Goal: Check status: Check status

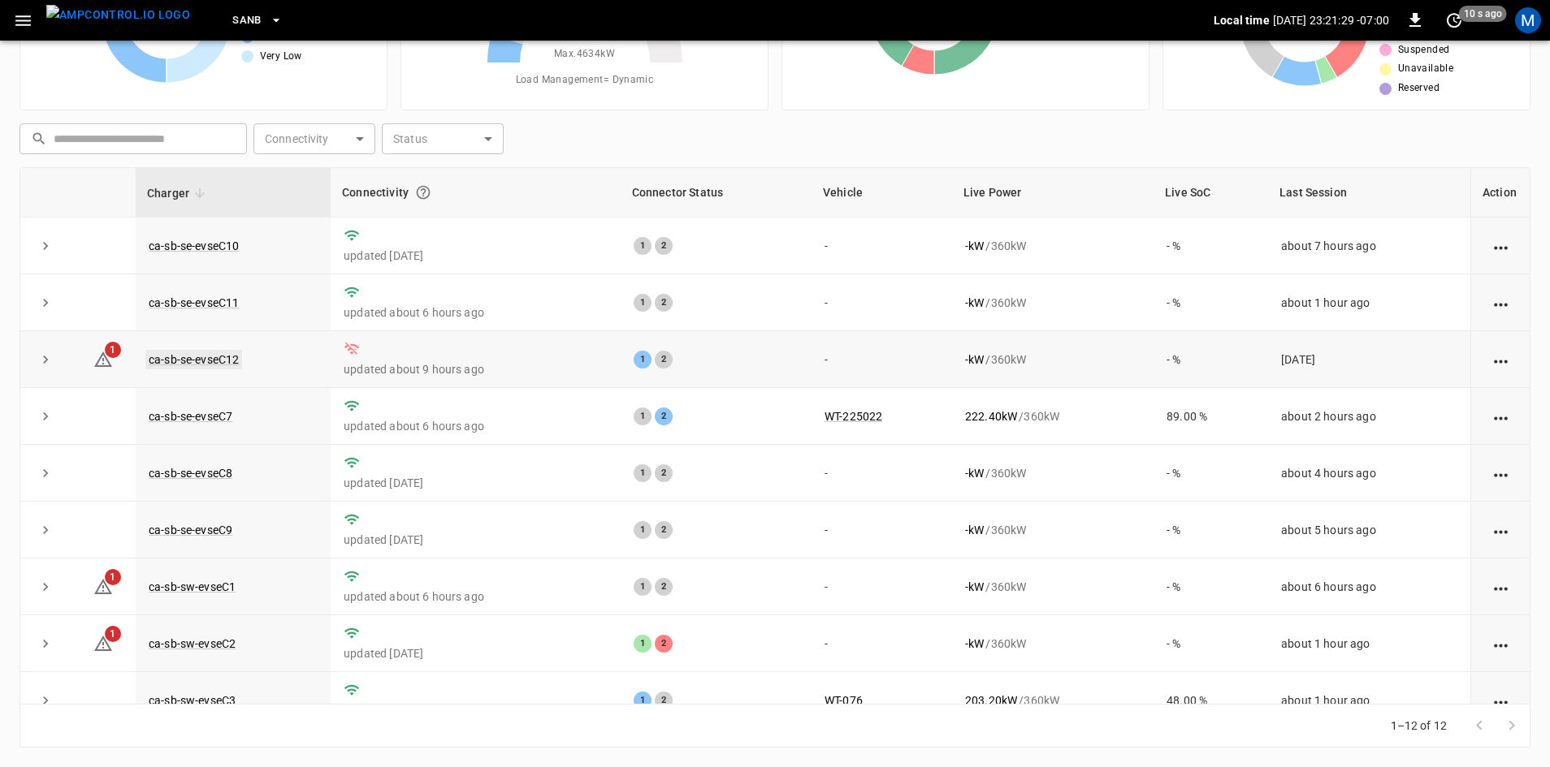
click at [227, 362] on link "ca-sb-se-evseC12" at bounding box center [193, 359] width 97 height 19
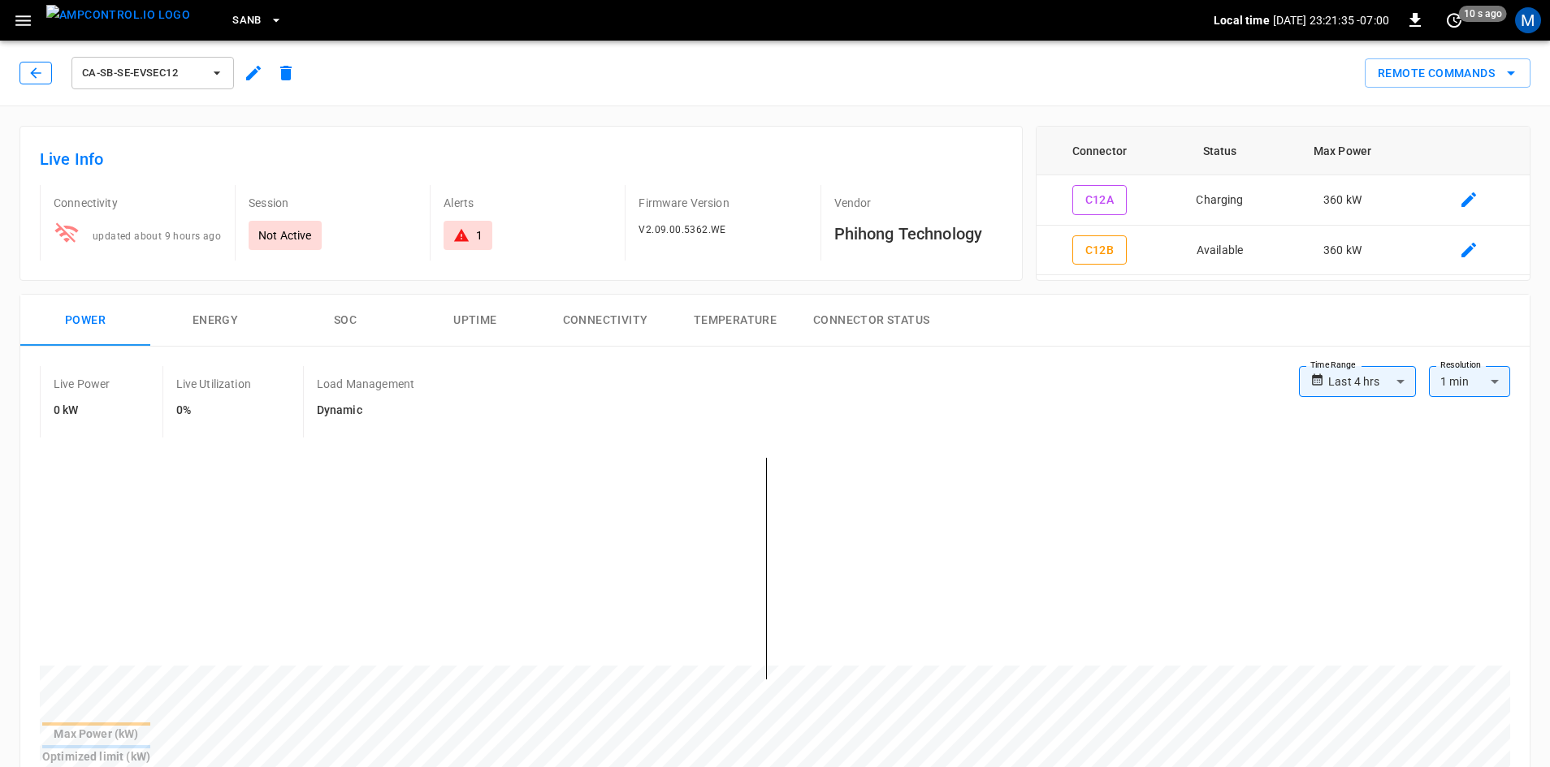
click at [47, 83] on button "button" at bounding box center [35, 73] width 32 height 23
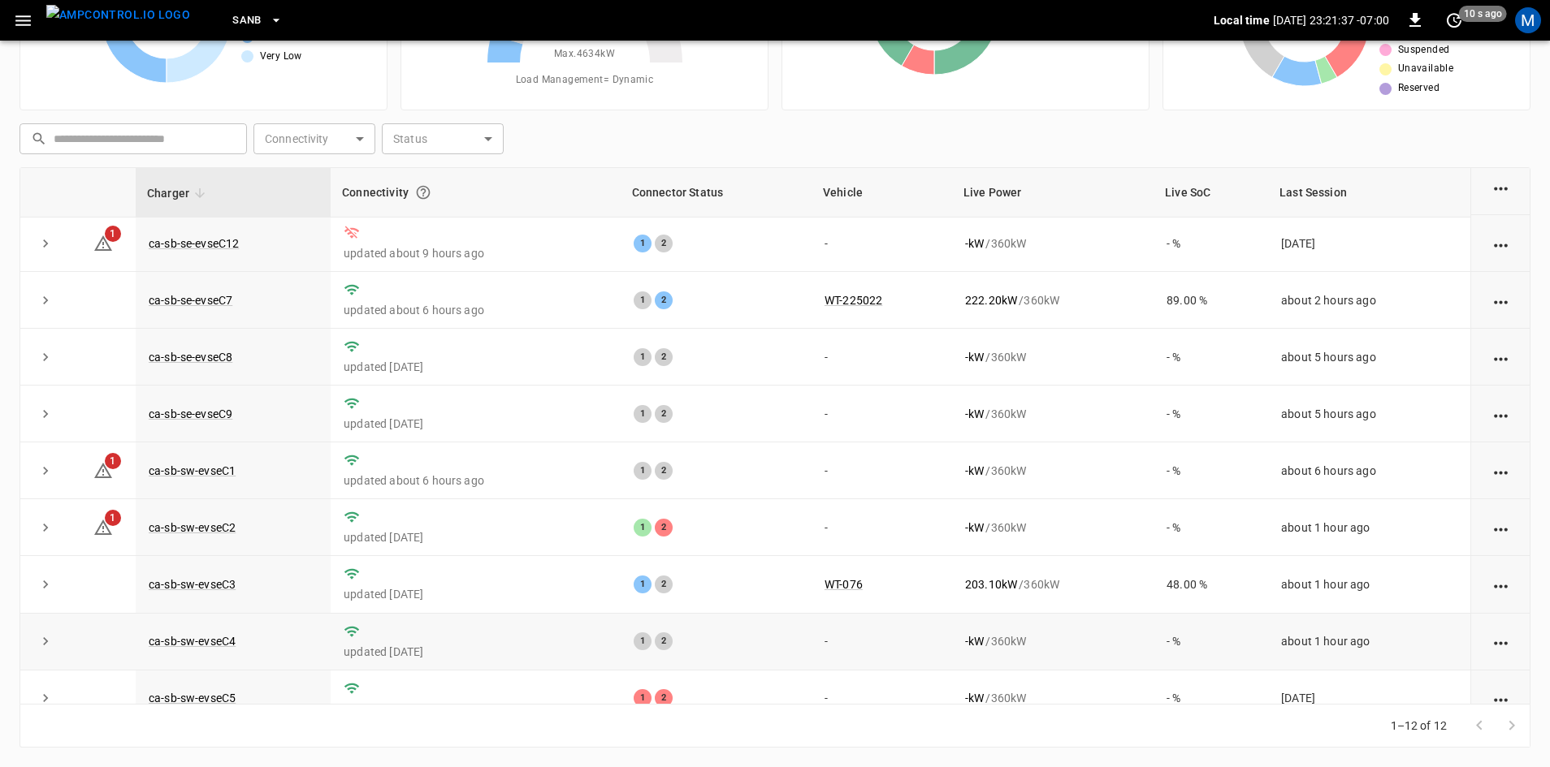
scroll to position [205, 0]
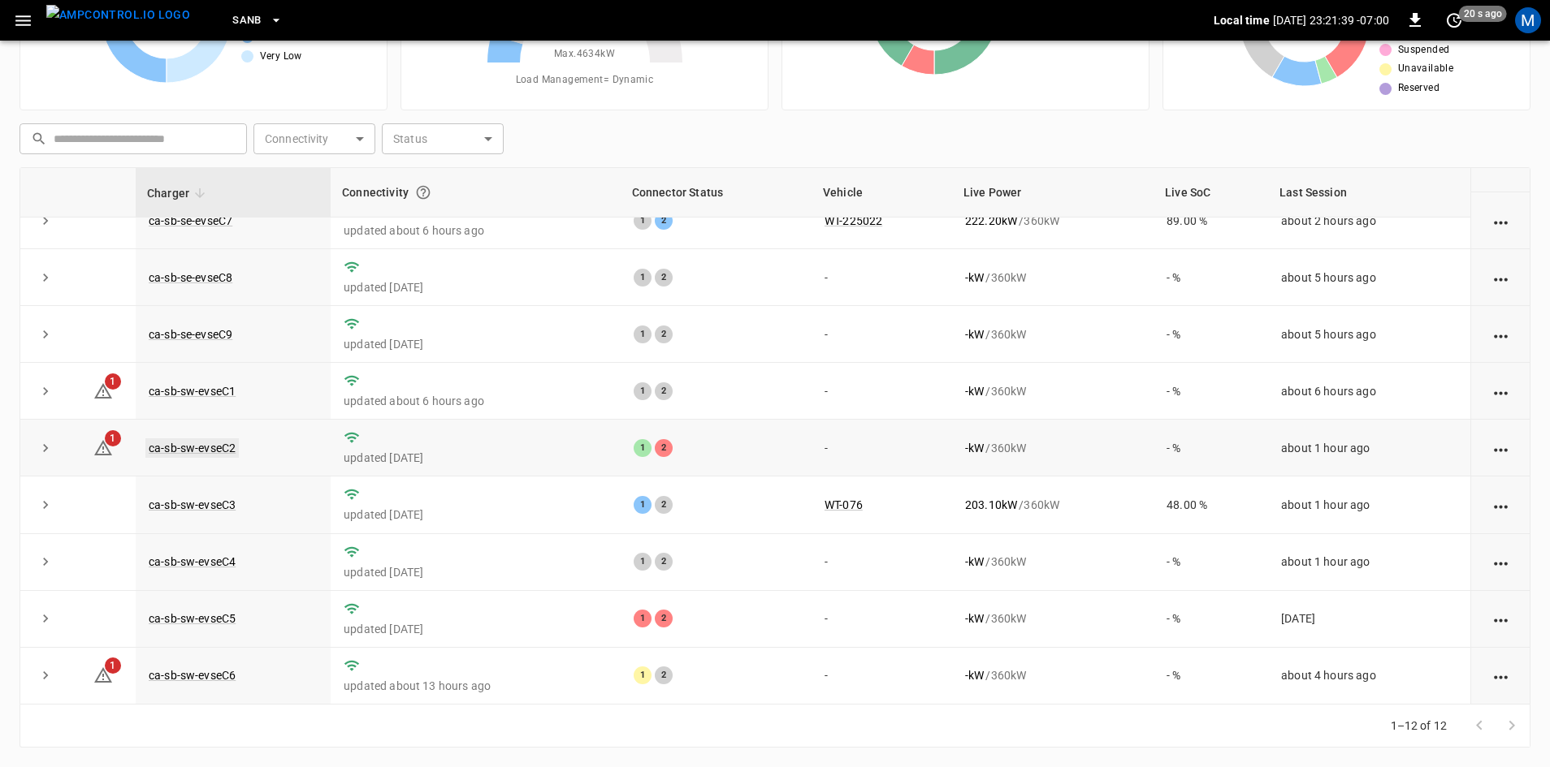
click at [162, 439] on link "ca-sb-sw-evseC2" at bounding box center [191, 448] width 93 height 19
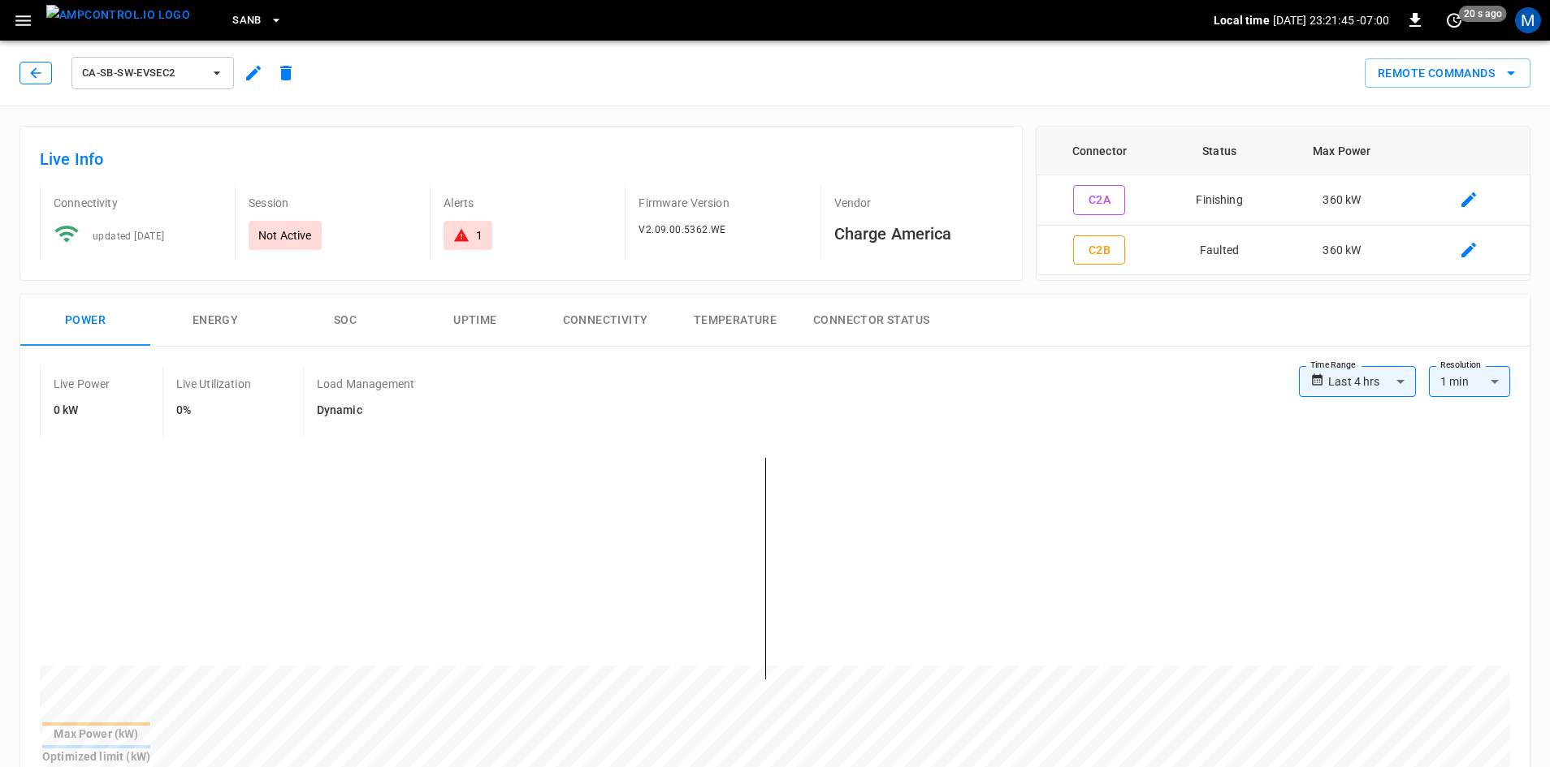
click at [41, 67] on icon "button" at bounding box center [36, 73] width 16 height 16
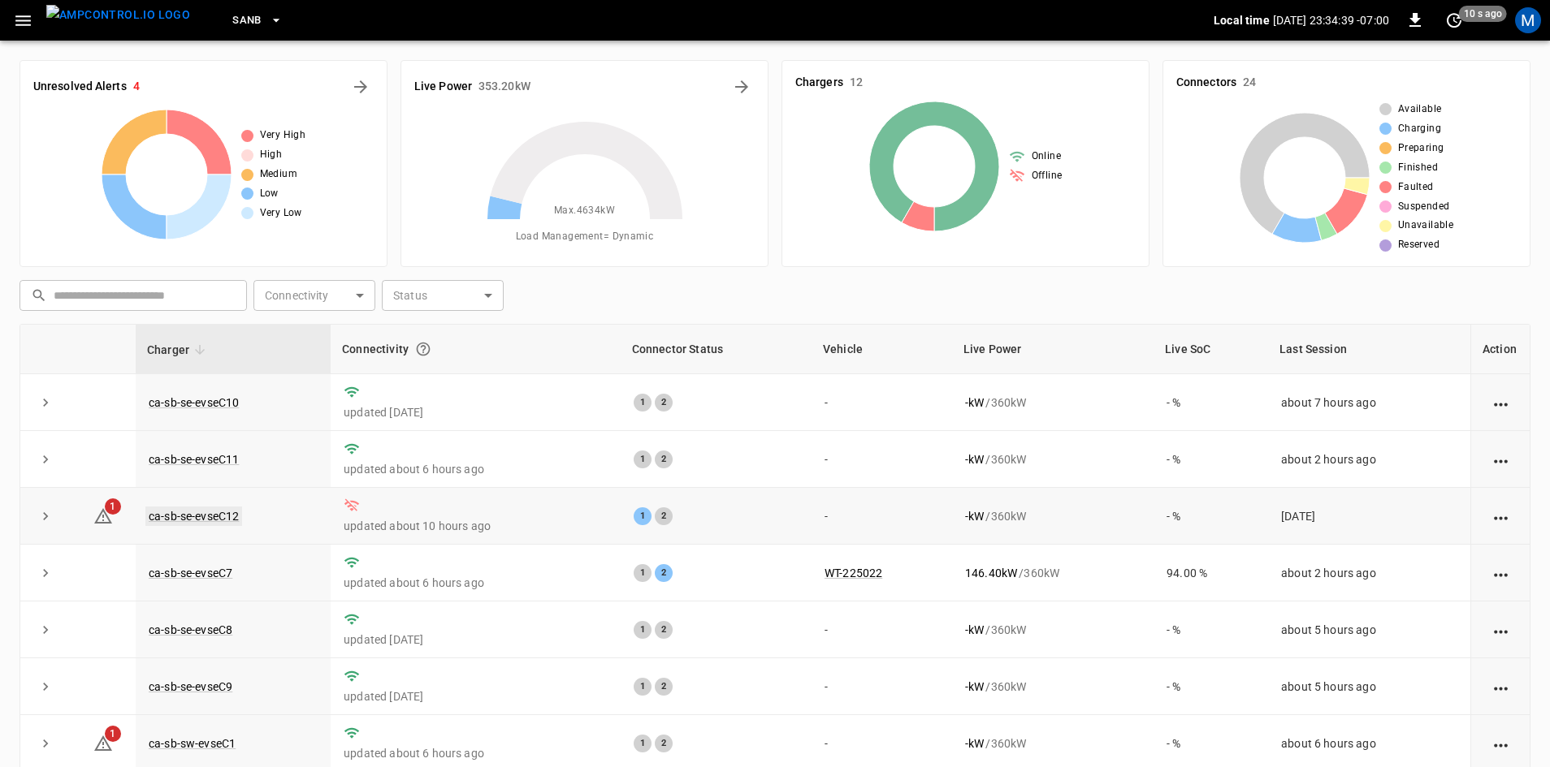
click at [231, 526] on link "ca-sb-se-evseC12" at bounding box center [193, 516] width 97 height 19
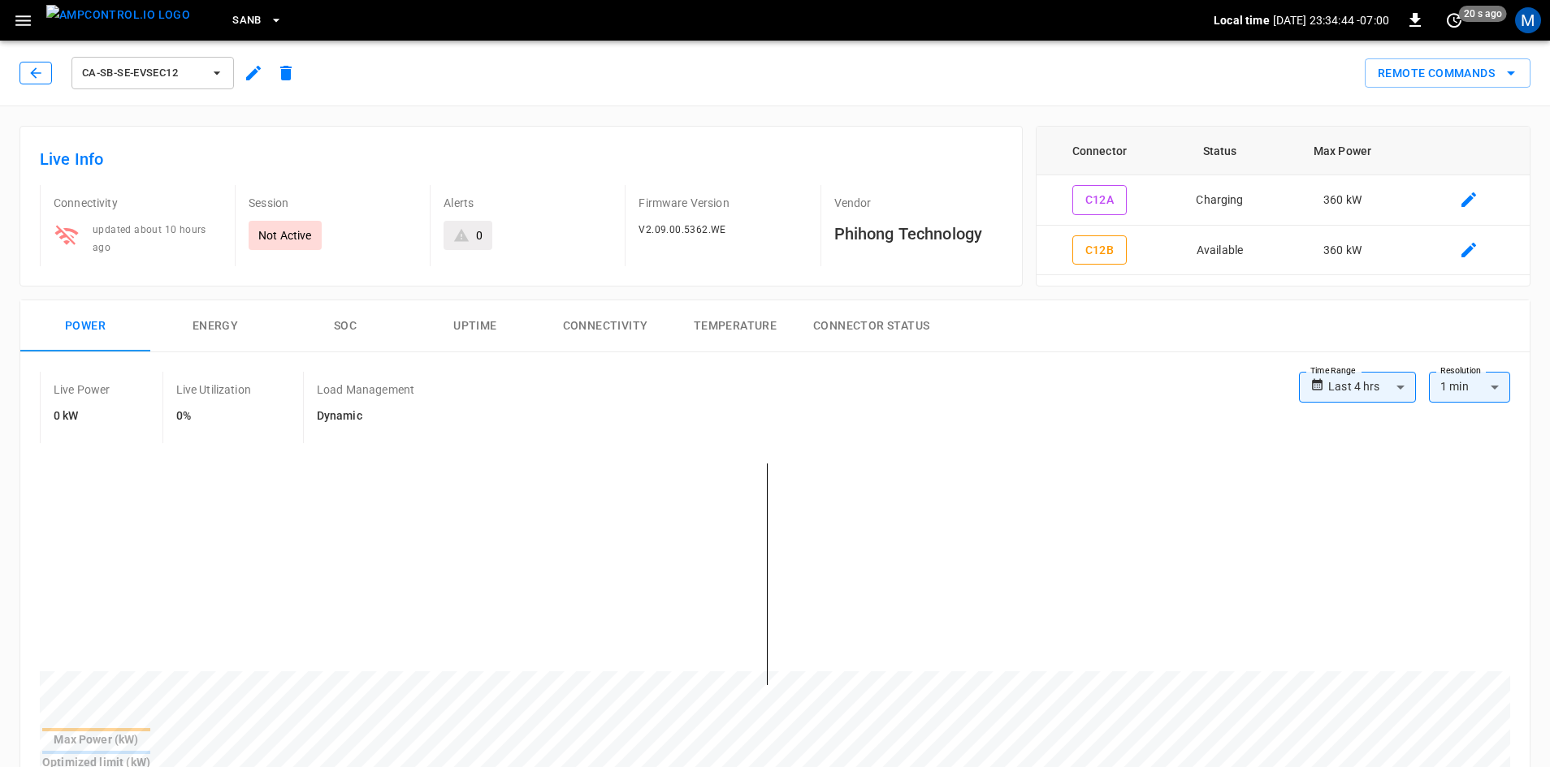
click at [24, 71] on button "button" at bounding box center [35, 73] width 32 height 23
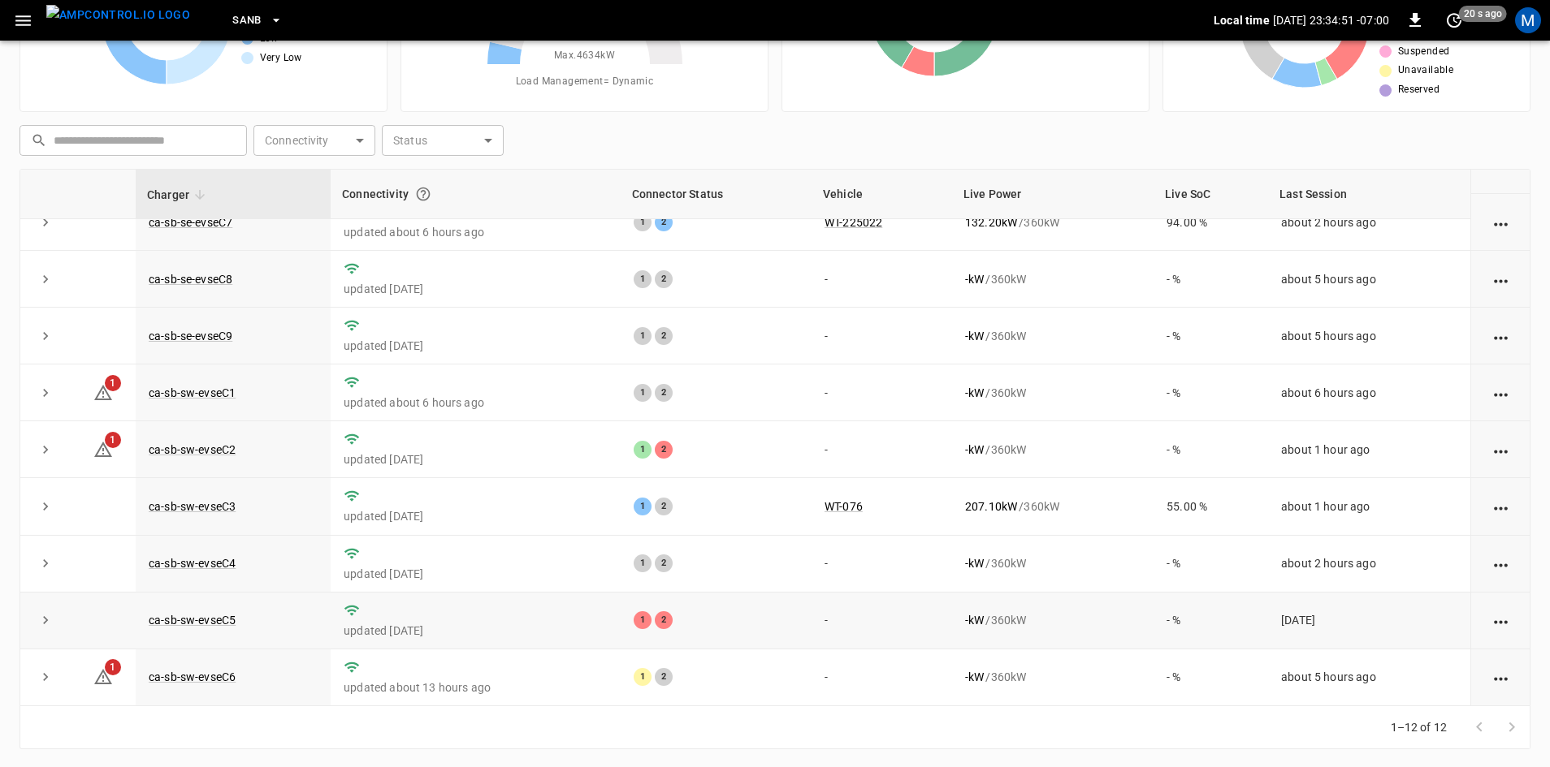
scroll to position [157, 0]
click at [218, 442] on link "ca-sb-sw-evseC2" at bounding box center [191, 448] width 93 height 19
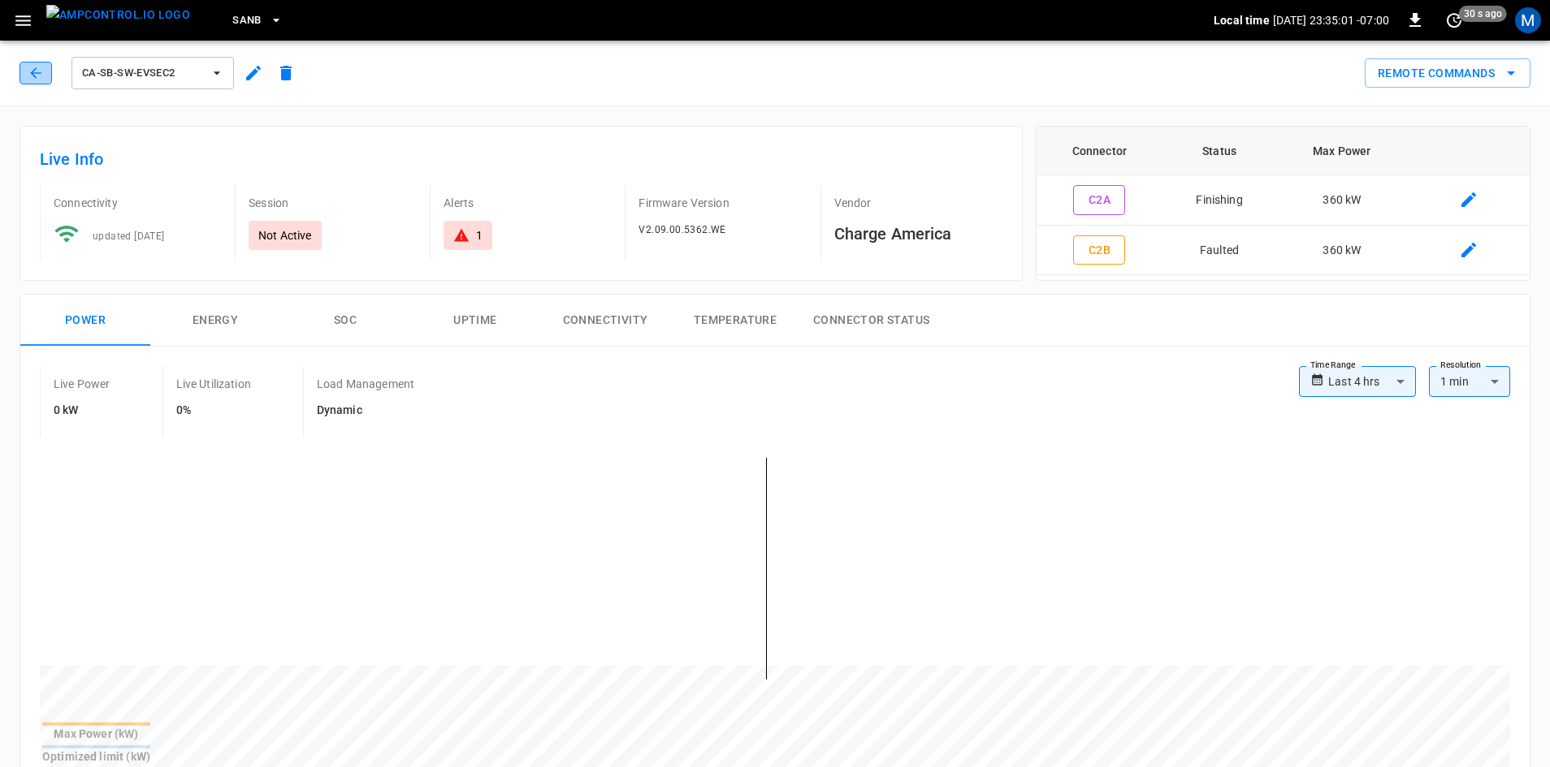
click at [47, 72] on button "button" at bounding box center [35, 73] width 32 height 23
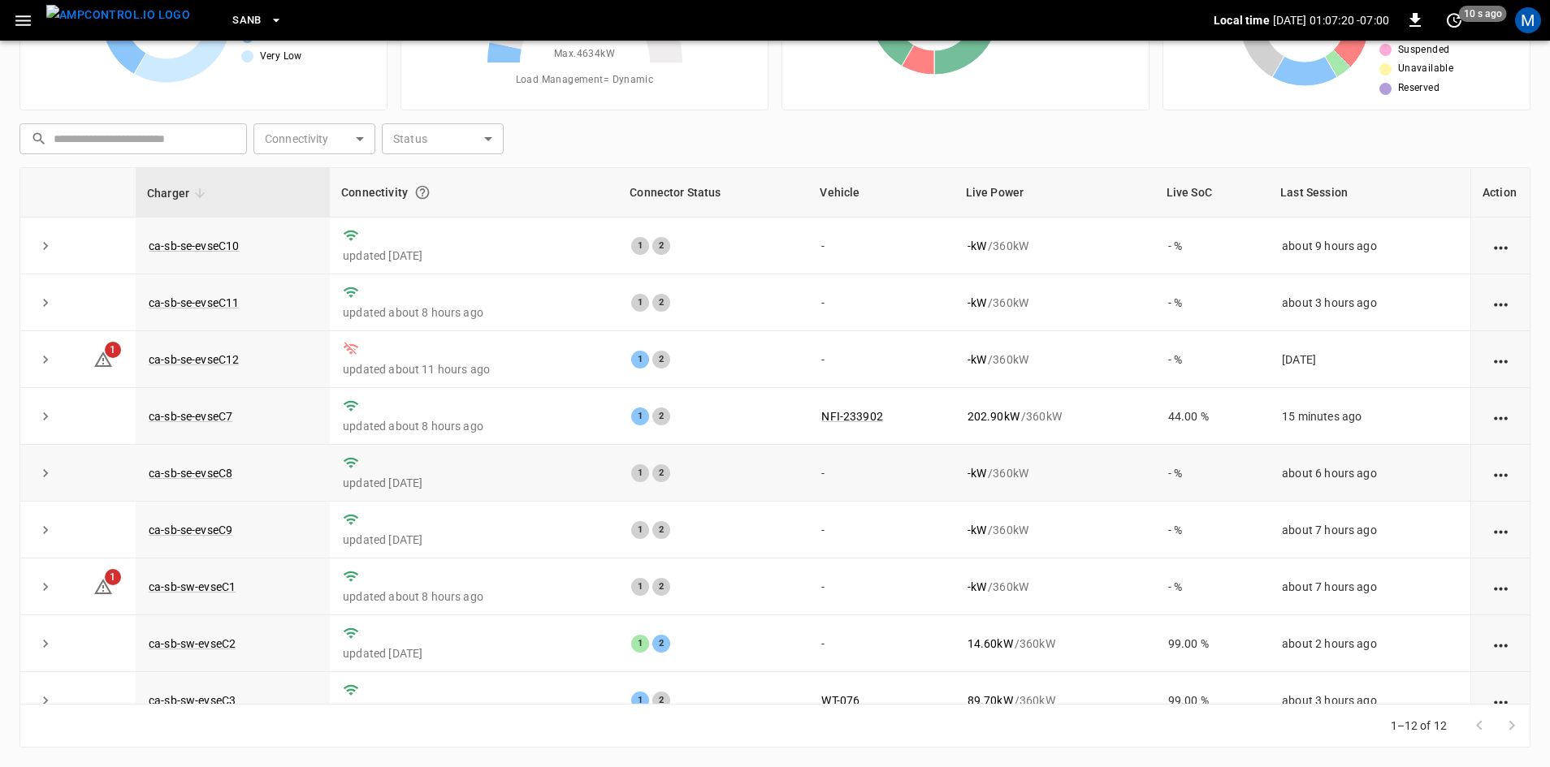
scroll to position [81, 0]
